Goal: Information Seeking & Learning: Learn about a topic

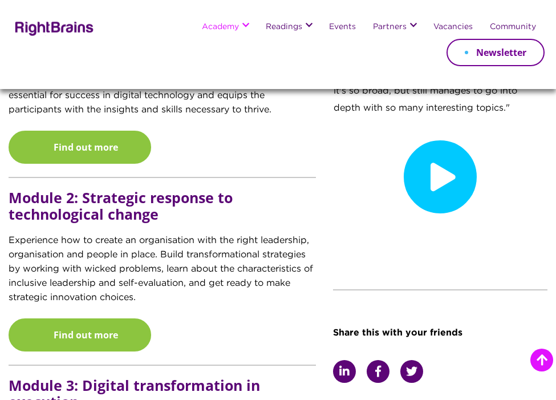
scroll to position [1104, 0]
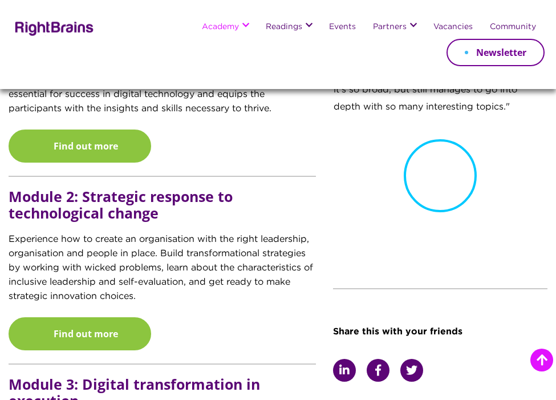
click at [441, 178] on icon at bounding box center [440, 175] width 73 height 73
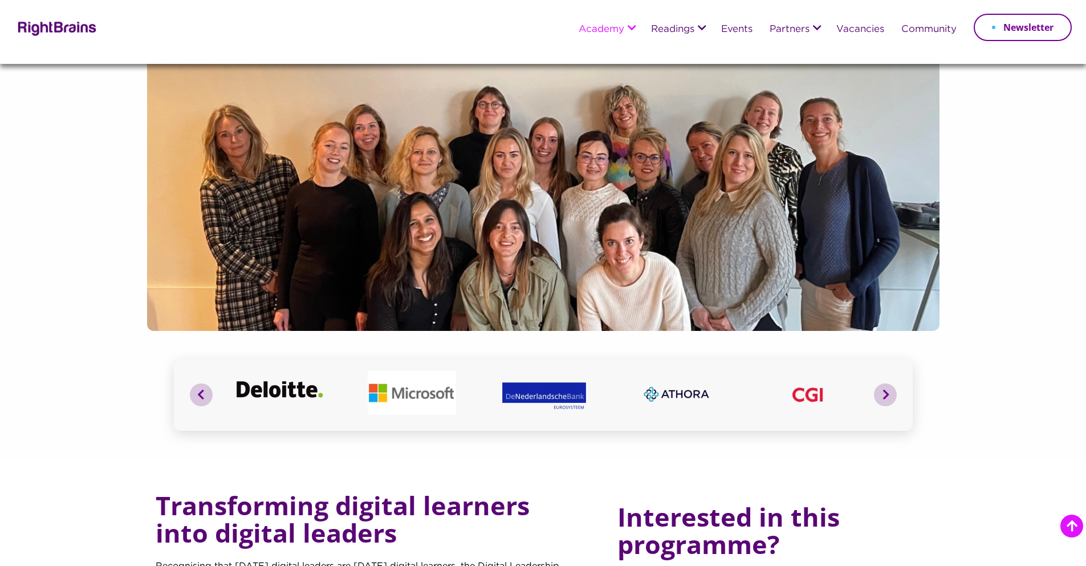
scroll to position [0, 0]
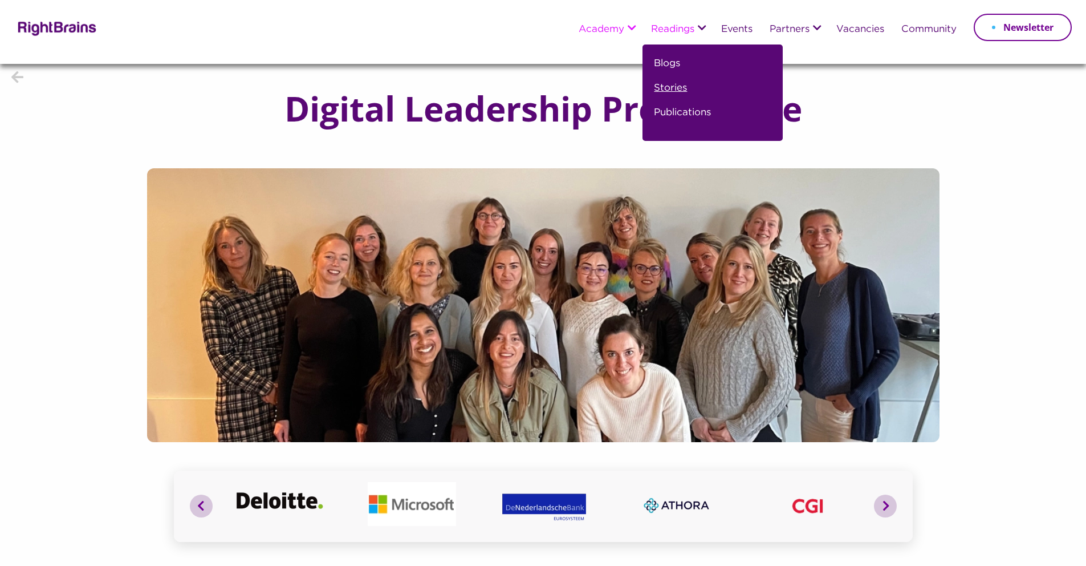
click at [555, 87] on link "Stories" at bounding box center [670, 92] width 33 height 25
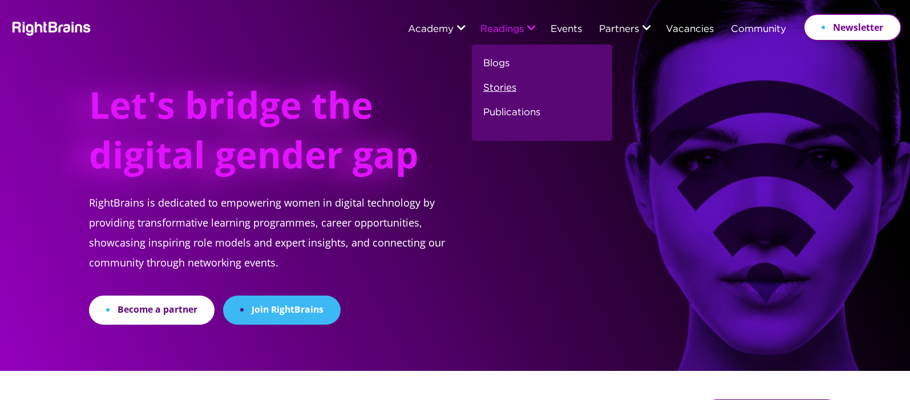
click at [492, 86] on link "Stories" at bounding box center [499, 92] width 33 height 25
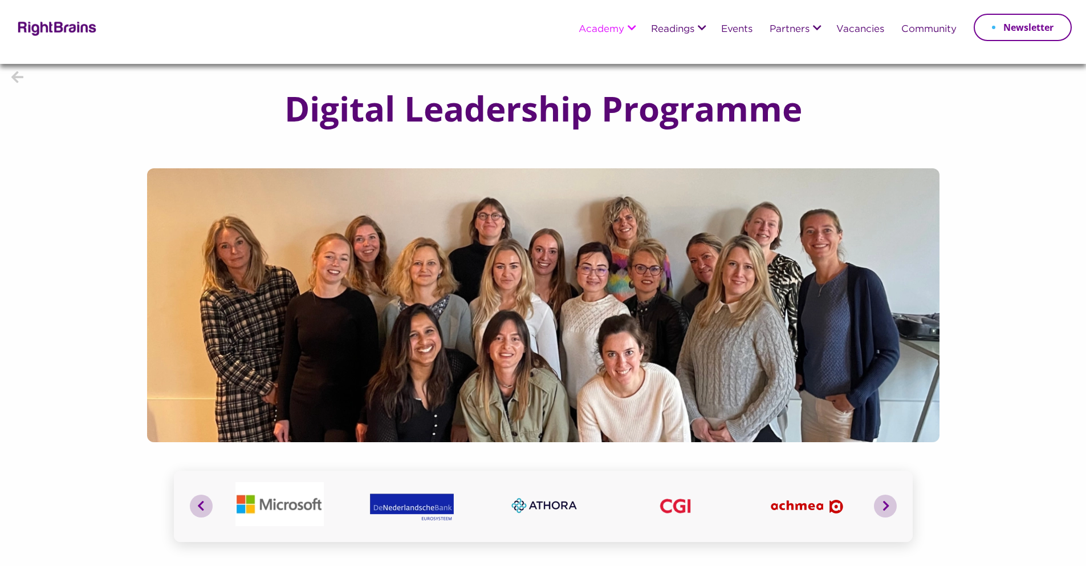
scroll to position [2, 0]
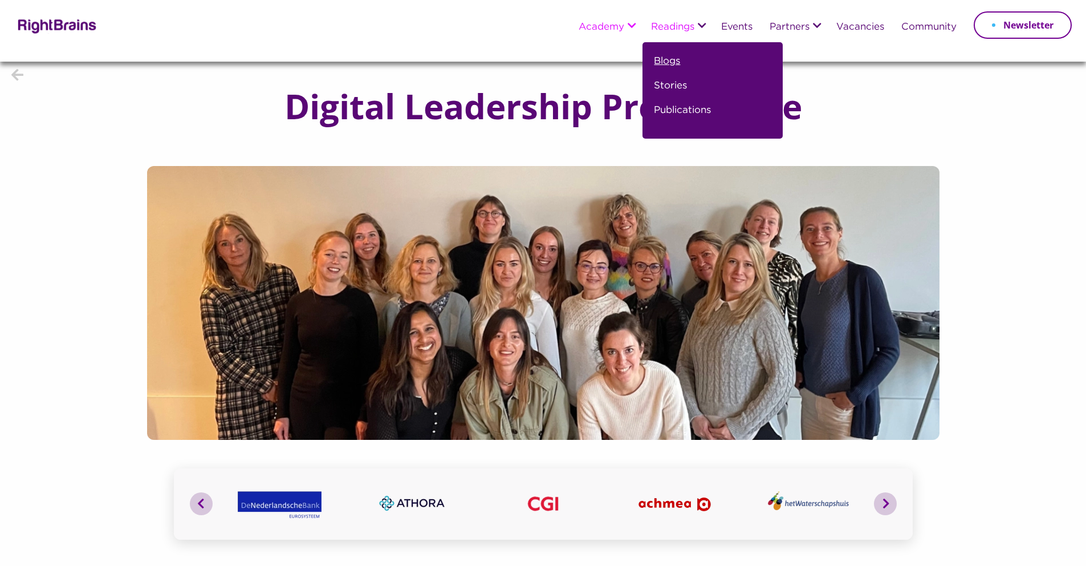
click at [664, 62] on link "Blogs" at bounding box center [667, 66] width 26 height 25
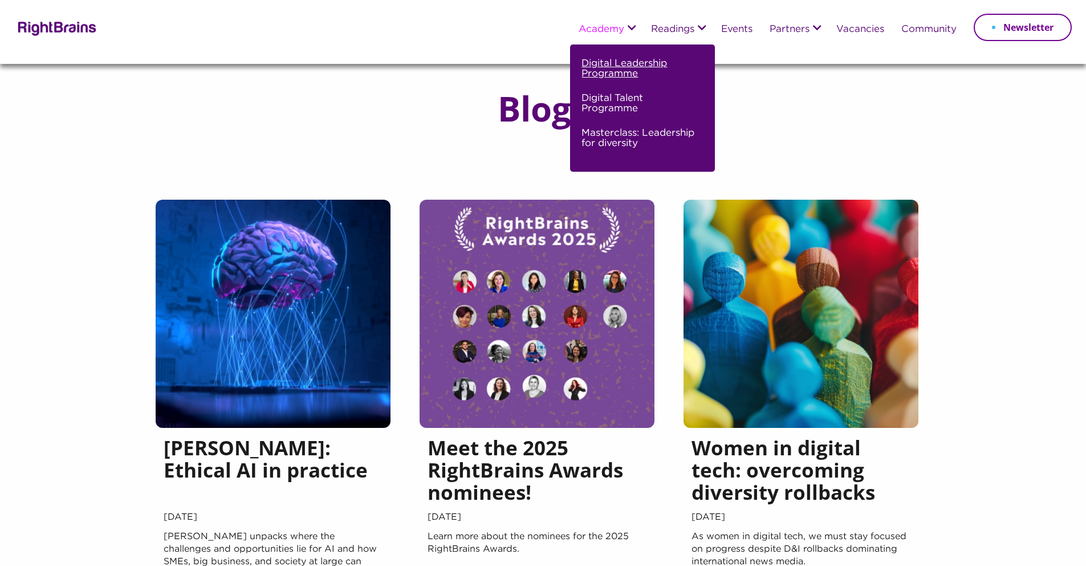
click at [608, 76] on link "Digital Leadership Programme" at bounding box center [641, 73] width 119 height 35
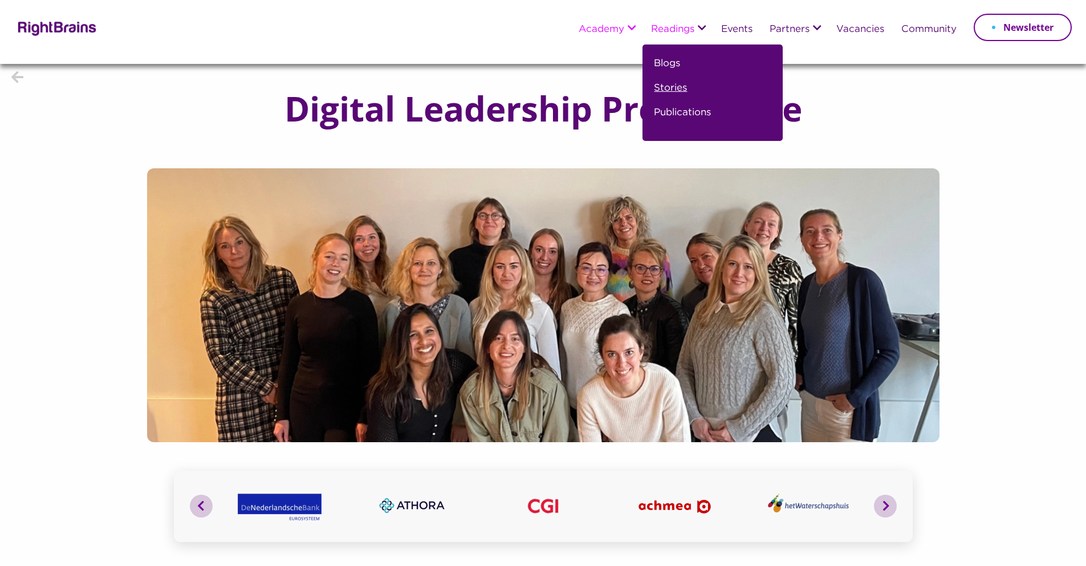
click at [666, 88] on link "Stories" at bounding box center [670, 92] width 33 height 25
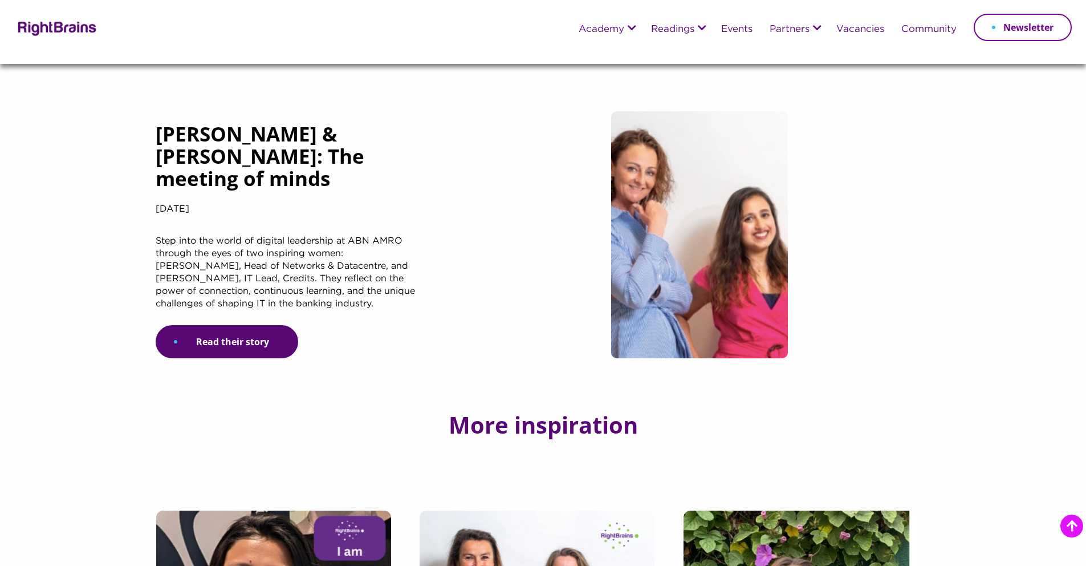
scroll to position [424, 0]
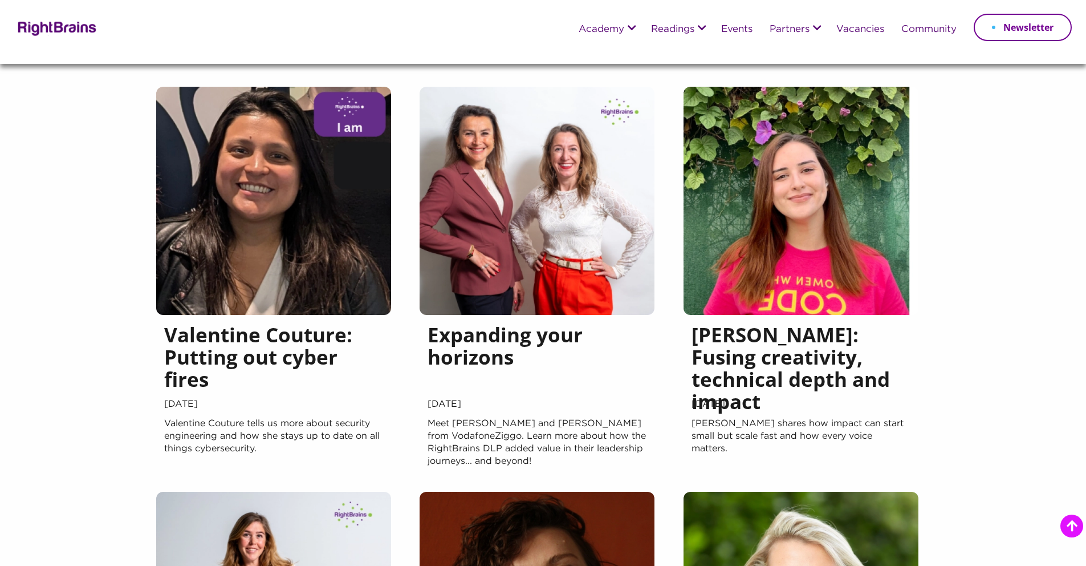
drag, startPoint x: 0, startPoint y: 0, endPoint x: 637, endPoint y: 346, distance: 724.7
click at [305, 362] on h5 "Valentine Couture: Putting out cyber fires" at bounding box center [273, 359] width 219 height 72
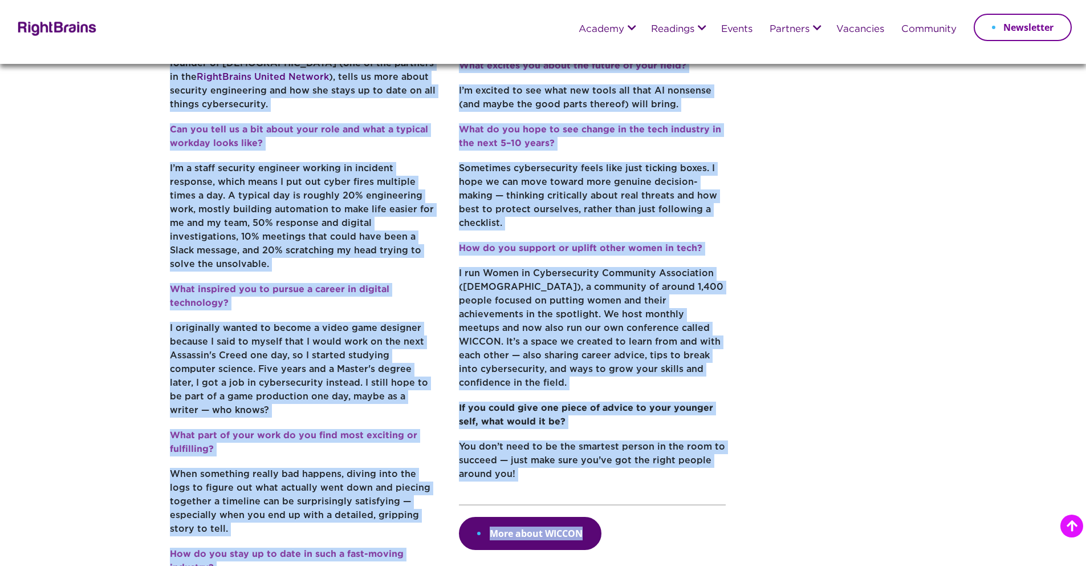
scroll to position [385, 0]
drag, startPoint x: 170, startPoint y: 454, endPoint x: 581, endPoint y: 476, distance: 411.7
click at [581, 476] on div "Thursday, July 17, 2025 For the RightBrains I am feature, we delve into the eve…" at bounding box center [448, 151] width 556 height 975
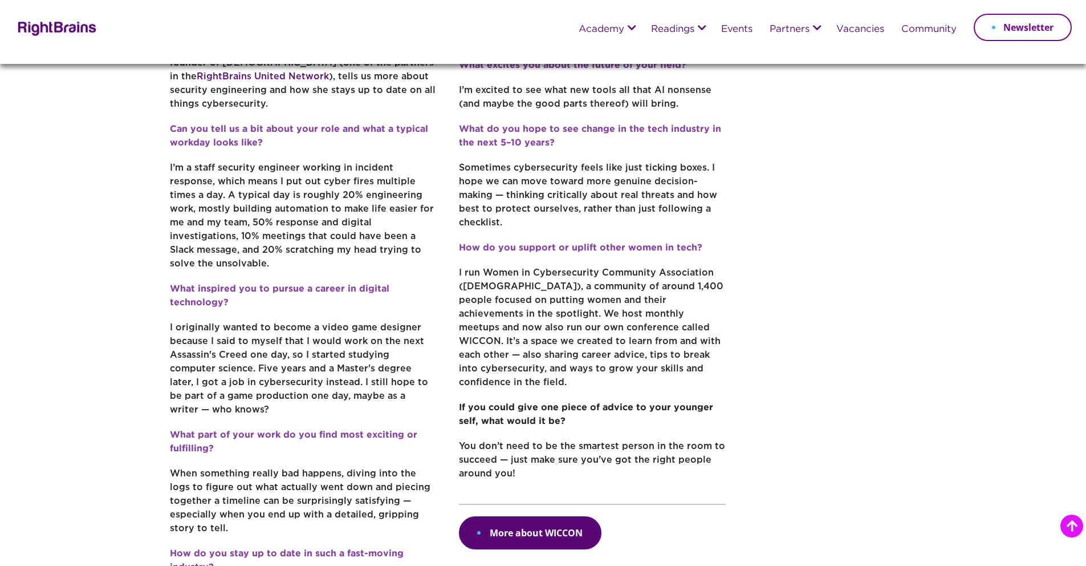
click at [783, 405] on div "Be inspired Paula Hof-Rubner & Namrata Sen: The meeting of minds Learn more abo…" at bounding box center [829, 135] width 191 height 1007
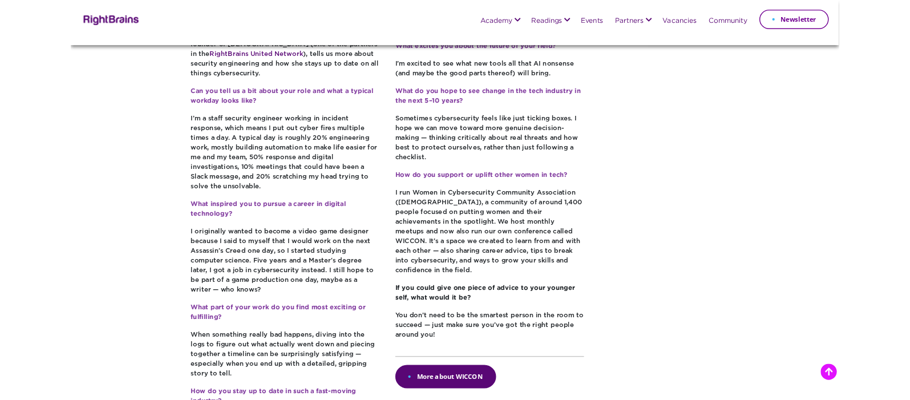
scroll to position [376, 0]
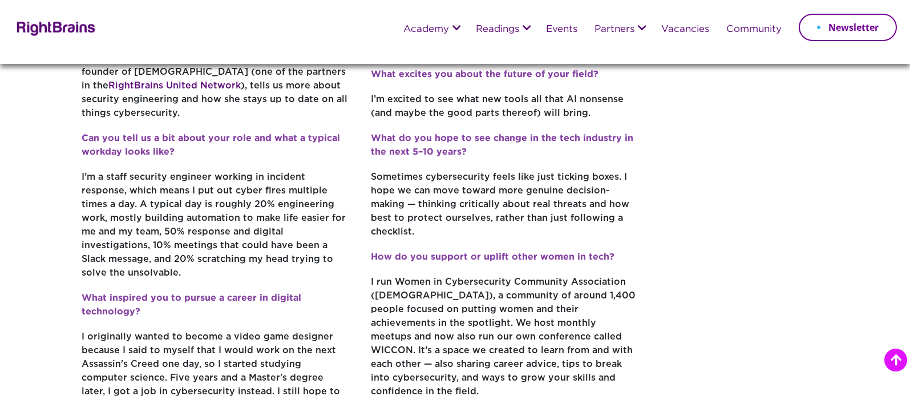
click at [340, 216] on p "I’m a staff security engineer working in incident response, which means I put o…" at bounding box center [215, 231] width 267 height 121
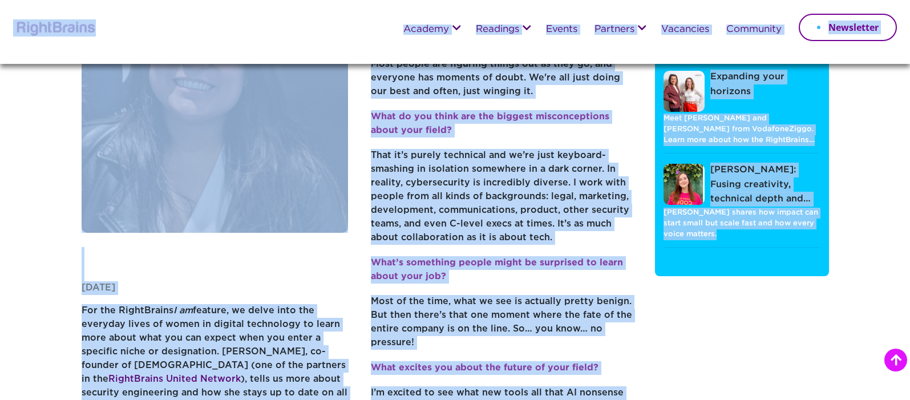
scroll to position [0, 0]
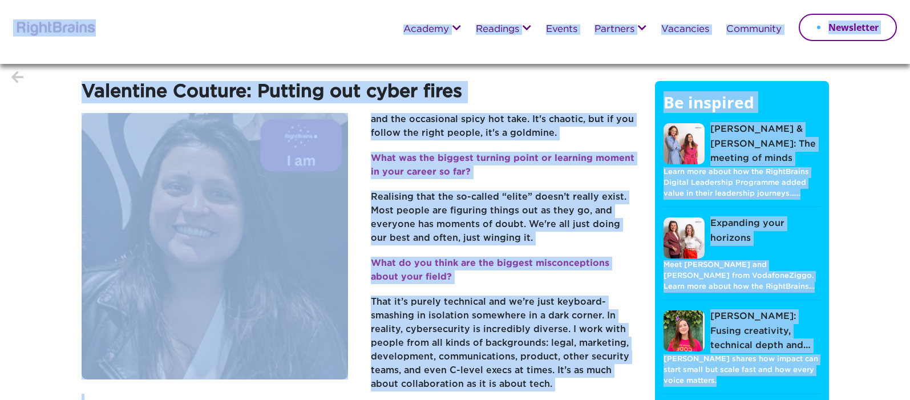
click at [467, 190] on p "Realising that the so-called “elite” doesn’t really exist. Most people are figu…" at bounding box center [504, 223] width 267 height 66
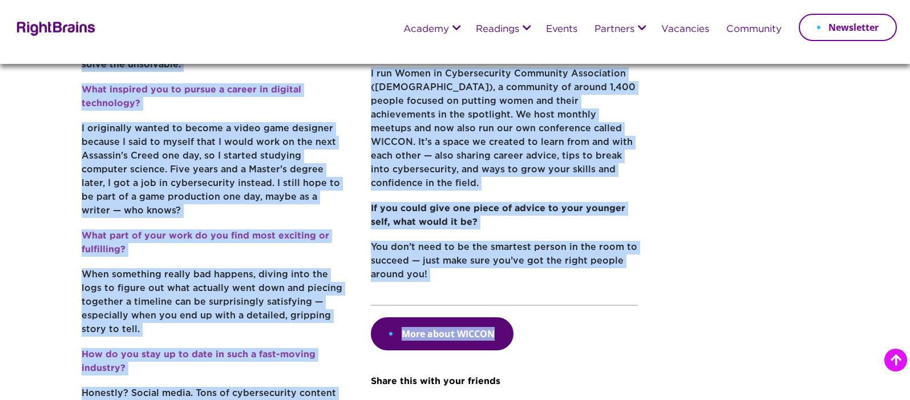
scroll to position [614, 0]
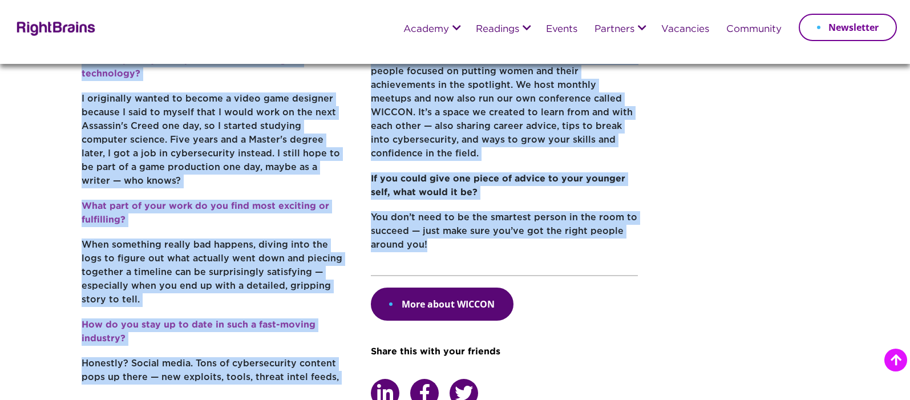
drag, startPoint x: 83, startPoint y: 121, endPoint x: 488, endPoint y: 199, distance: 412.9
copy div "For the RightBrains I am feature, we delve into the everyday lives of women in …"
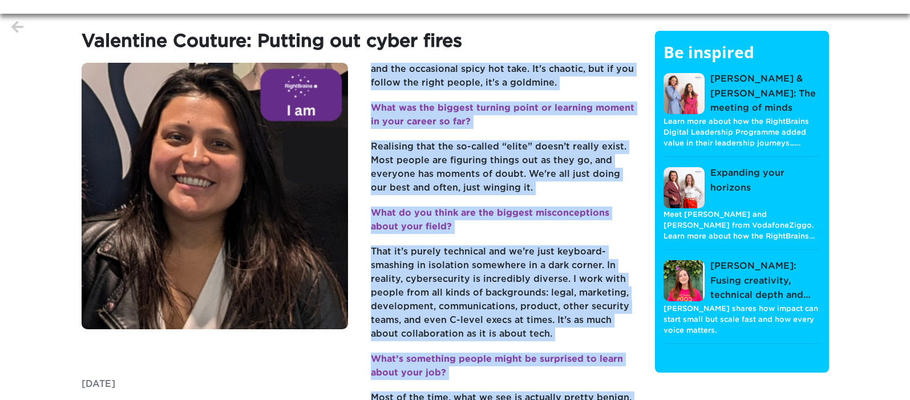
scroll to position [0, 0]
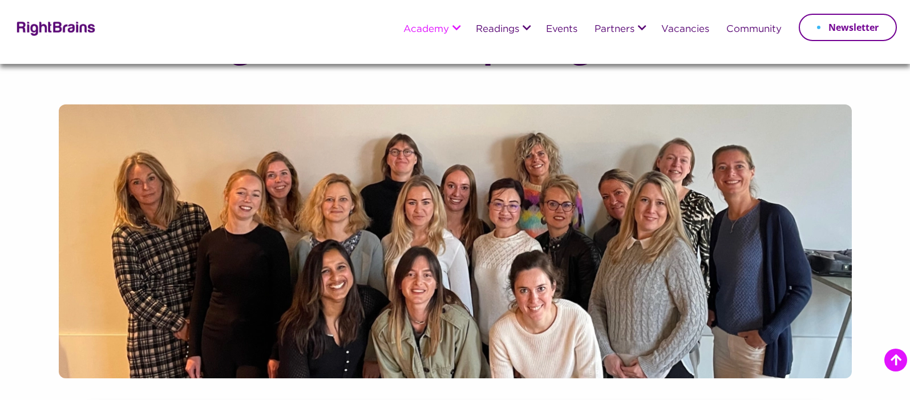
scroll to position [1097, 0]
